Goal: Transaction & Acquisition: Purchase product/service

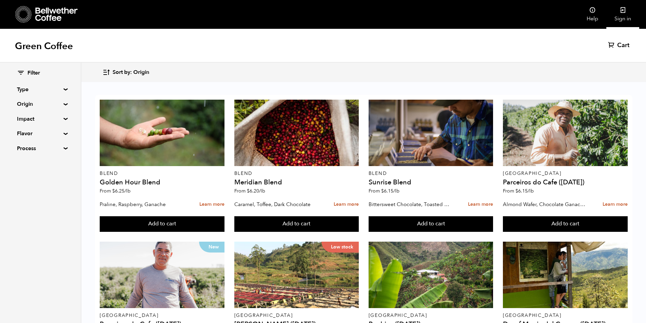
click at [621, 19] on link "Sign in" at bounding box center [622, 14] width 33 height 29
click at [128, 69] on span "Sort by: Origin" at bounding box center [131, 72] width 37 height 7
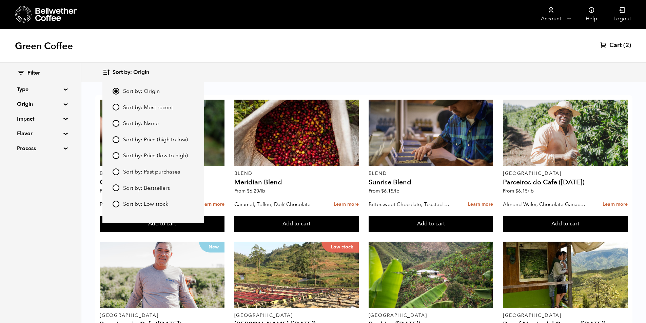
click at [115, 139] on input "Sort by: Price (high to low)" at bounding box center [116, 139] width 7 height 7
radio input "true"
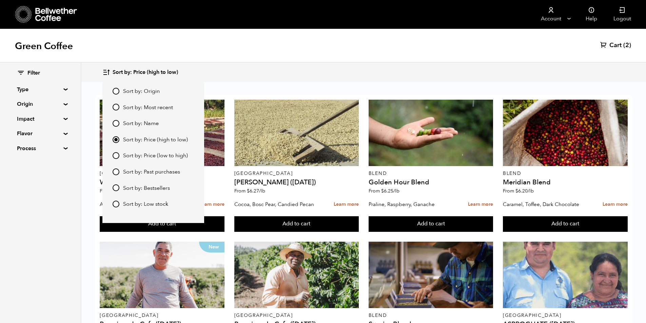
click at [117, 156] on input "Sort by: Price (low to high)" at bounding box center [116, 155] width 7 height 7
radio input "true"
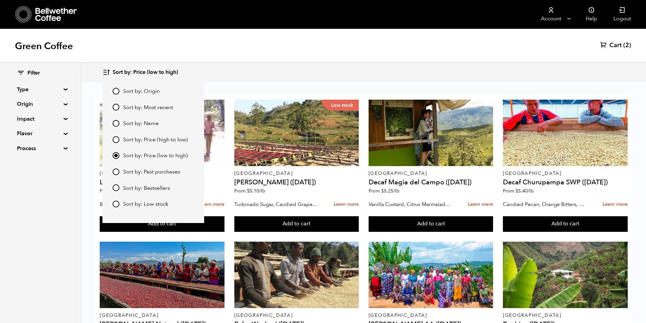
click at [618, 40] on div "Green Coffee Cart (2)" at bounding box center [323, 46] width 646 height 34
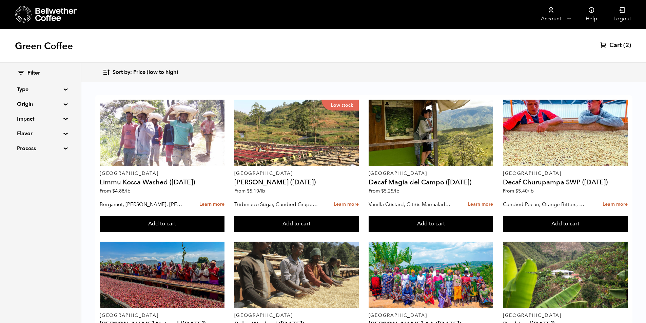
click at [618, 43] on span "Cart" at bounding box center [615, 45] width 12 height 8
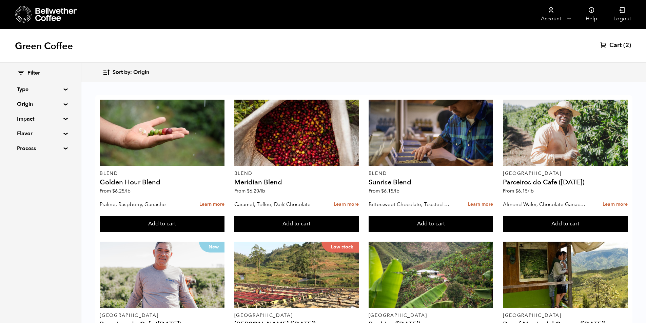
click at [129, 71] on span "Sort by: Origin" at bounding box center [131, 72] width 37 height 7
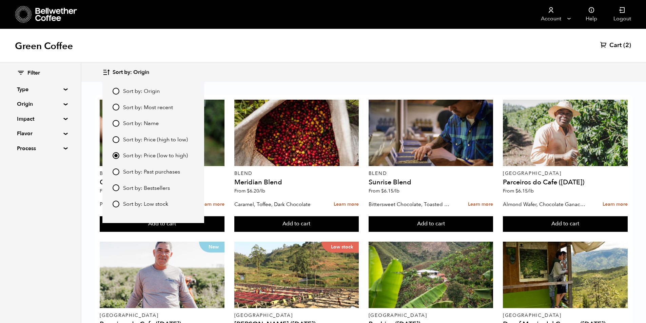
click at [115, 70] on span "Sort by: Origin" at bounding box center [131, 72] width 37 height 7
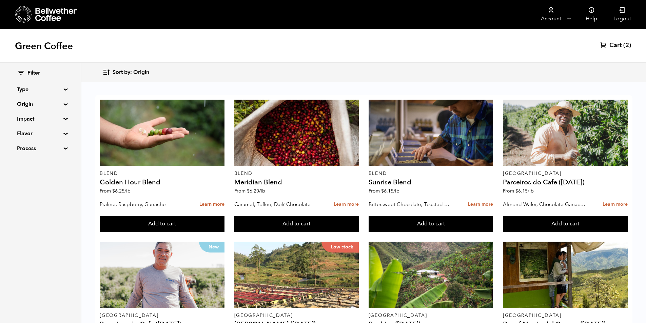
click at [115, 70] on span "Sort by: Origin" at bounding box center [131, 72] width 37 height 7
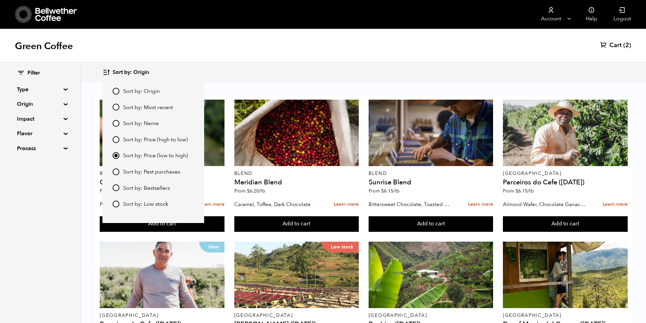
drag, startPoint x: 126, startPoint y: 141, endPoint x: 115, endPoint y: 139, distance: 12.1
click at [125, 139] on span "Sort by: Price (high to low)" at bounding box center [155, 139] width 65 height 7
click at [119, 139] on input "Sort by: Price (high to low)" at bounding box center [116, 139] width 7 height 7
radio input "true"
click at [115, 139] on input "Sort by: Price (high to low)" at bounding box center [116, 139] width 7 height 7
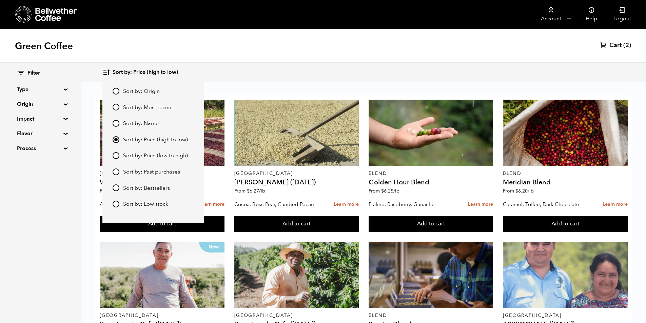
click at [115, 139] on input "Sort by: Price (high to low)" at bounding box center [116, 139] width 7 height 7
click at [116, 155] on input "Sort by: Price (low to high)" at bounding box center [116, 155] width 7 height 7
radio input "true"
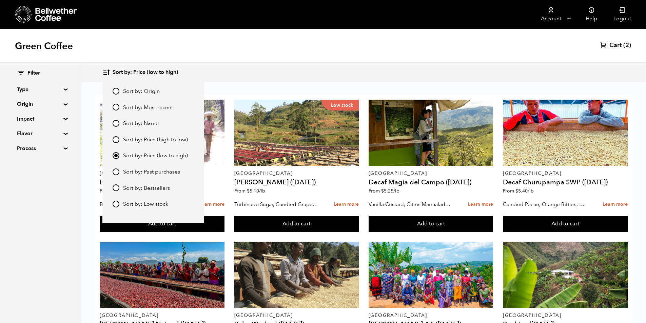
click at [257, 72] on div "Sort by: Price (low to high) Sort by: Origin Sort by: Most recent Sort by: Name…" at bounding box center [363, 72] width 522 height 16
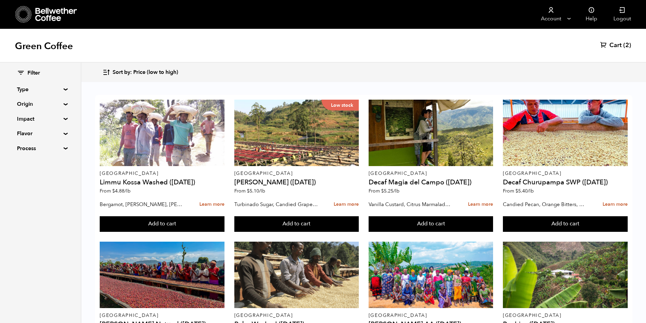
scroll to position [203, 0]
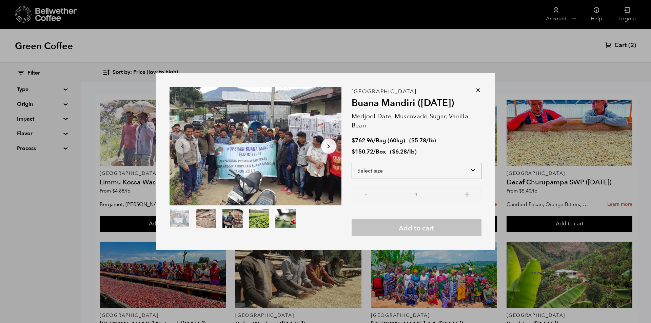
click at [414, 173] on select "Select size Bag (60kg) (132 lbs) Box (24 lbs)" at bounding box center [417, 171] width 130 height 16
select select "bag-3"
click at [352, 163] on select "Select size Bag (60kg) (132 lbs) Box (24 lbs)" at bounding box center [417, 171] width 130 height 16
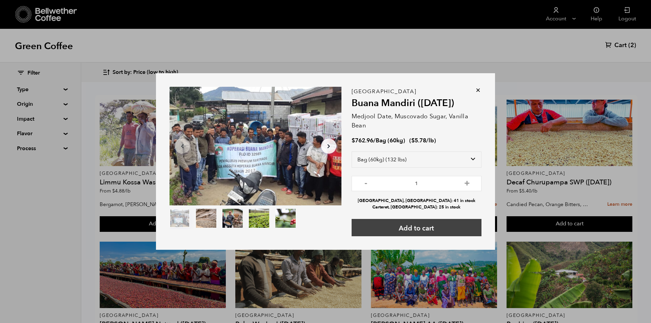
click at [446, 232] on button "Add to cart" at bounding box center [417, 227] width 130 height 17
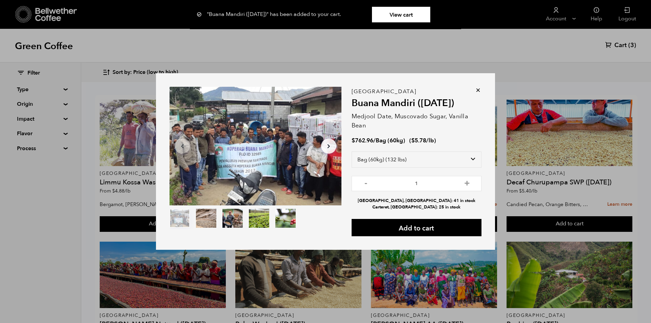
click at [478, 90] on icon at bounding box center [478, 90] width 7 height 7
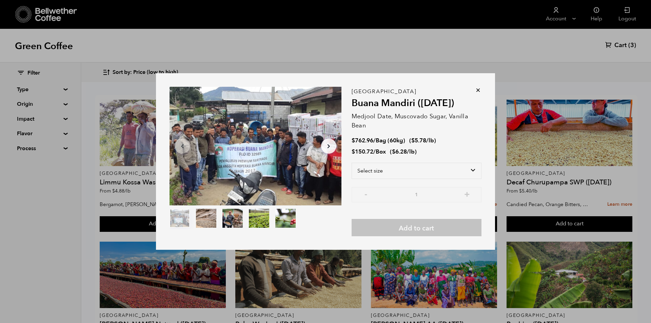
click at [628, 46] on div "Item 1 of 5 Arrow Left Arrow Right item 0 item 1 item 2 item 3 item 4 Item 1 of…" at bounding box center [325, 161] width 651 height 323
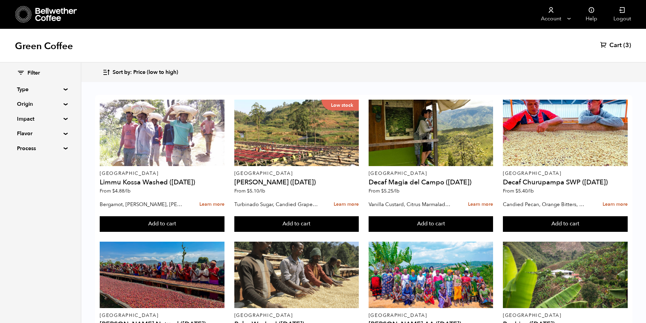
click at [618, 43] on span "Cart" at bounding box center [615, 45] width 12 height 8
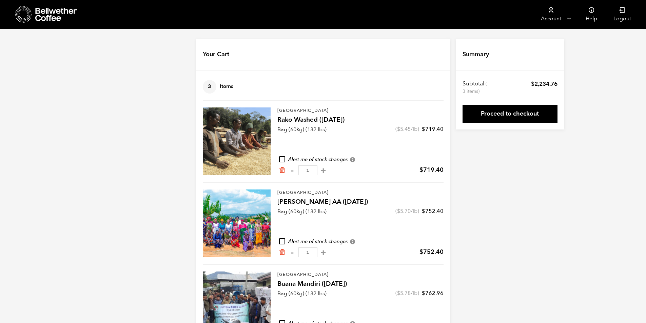
scroll to position [34, 0]
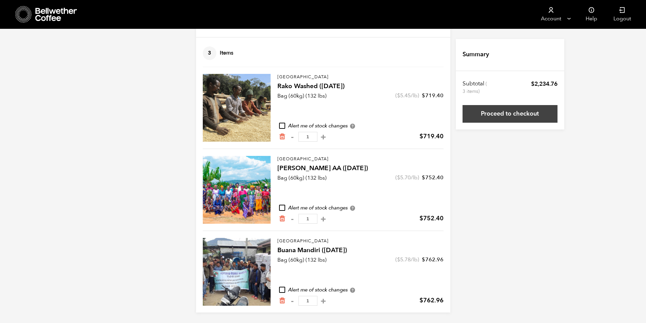
click at [526, 115] on link "Proceed to checkout" at bounding box center [510, 114] width 95 height 18
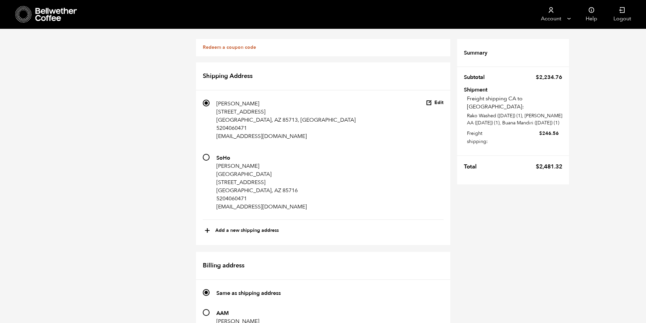
scroll to position [305, 0]
drag, startPoint x: 202, startPoint y: 234, endPoint x: 242, endPoint y: 239, distance: 40.7
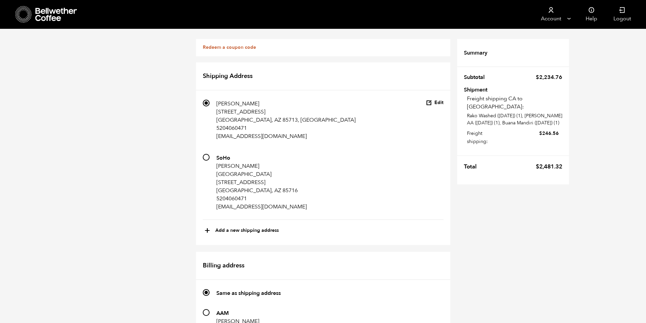
drag, startPoint x: 300, startPoint y: 226, endPoint x: 273, endPoint y: 226, distance: 26.8
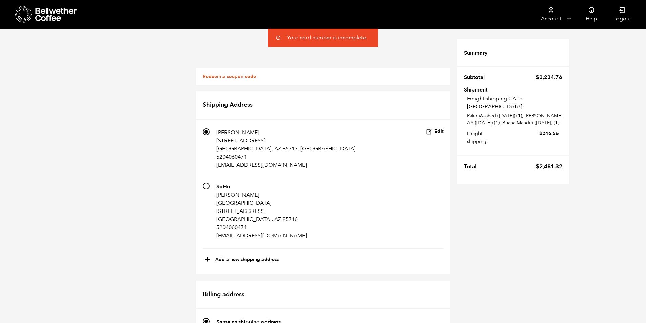
scroll to position [266, 0]
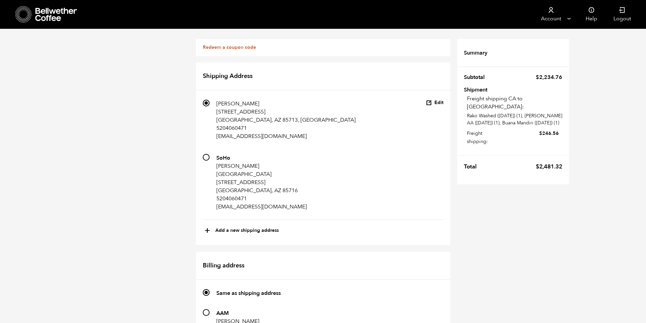
scroll to position [502, 0]
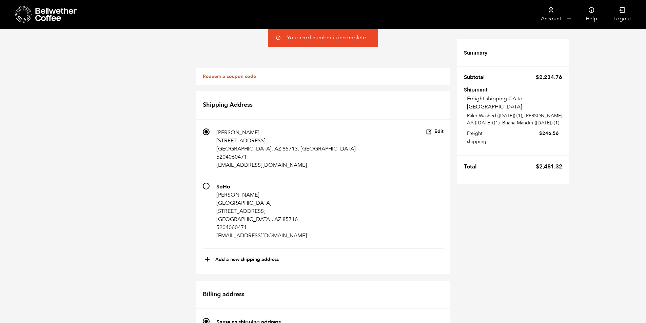
scroll to position [538, 0]
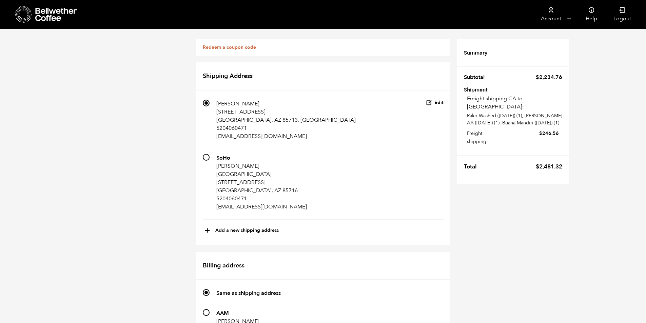
scroll to position [502, 0]
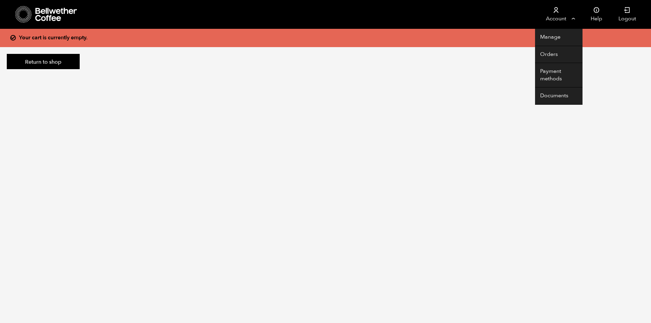
click at [565, 12] on link "Account" at bounding box center [556, 14] width 42 height 29
click at [557, 52] on link "Orders" at bounding box center [558, 54] width 47 height 17
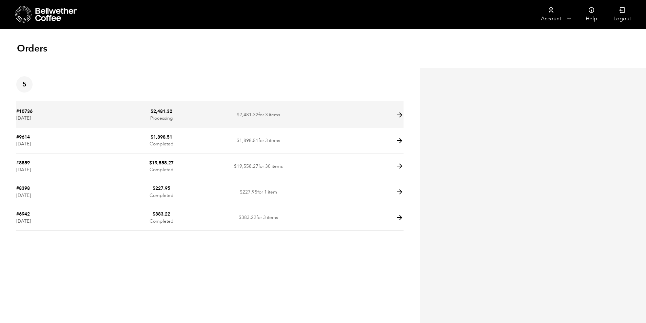
click at [399, 115] on icon at bounding box center [400, 115] width 8 height 8
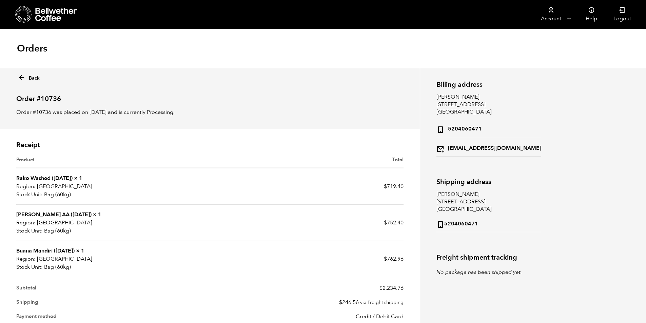
scroll to position [44, 0]
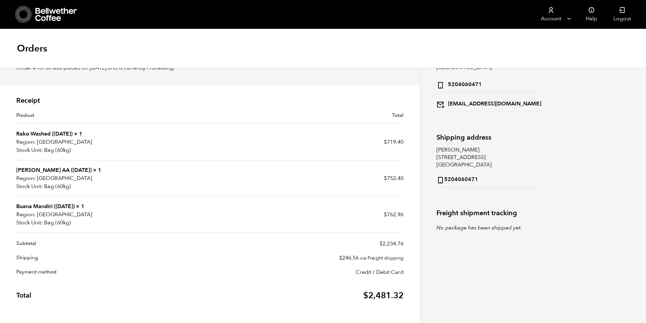
click at [29, 131] on link "Rako Washed ([DATE])" at bounding box center [44, 133] width 56 height 7
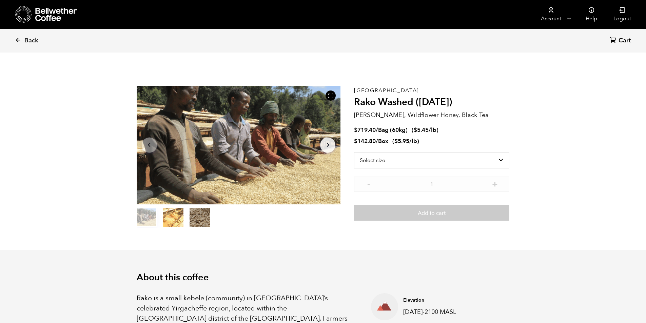
scroll to position [295, 361]
click at [21, 40] on link "Back" at bounding box center [36, 40] width 42 height 23
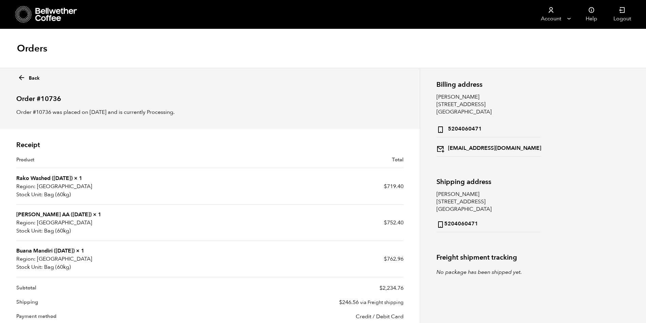
click at [36, 217] on link "[PERSON_NAME] AA ([DATE])" at bounding box center [53, 214] width 75 height 7
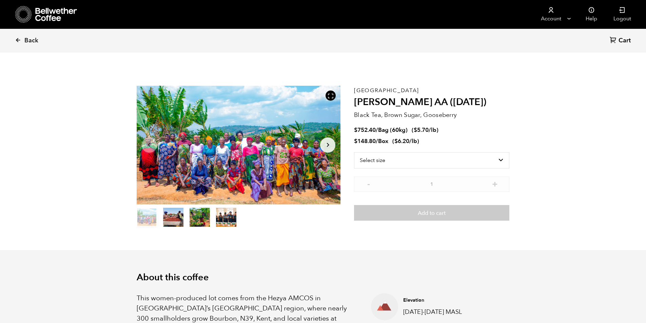
scroll to position [295, 361]
click at [16, 37] on link "Back" at bounding box center [36, 40] width 42 height 23
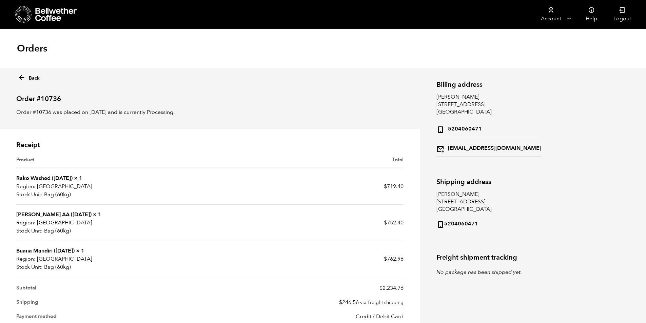
click at [59, 251] on link "Buana Mandiri ([DATE])" at bounding box center [45, 250] width 58 height 7
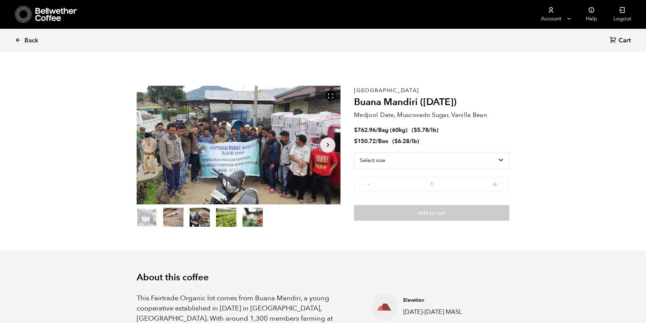
scroll to position [295, 361]
